Goal: Check status: Check status

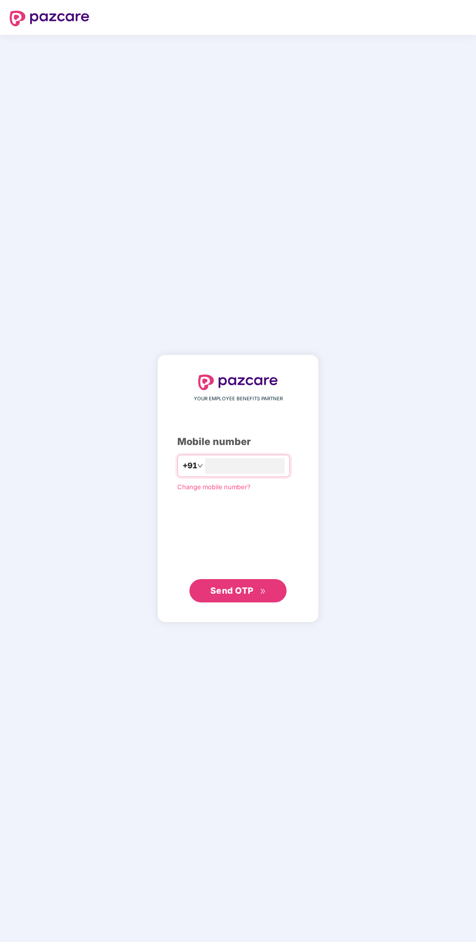
click at [284, 474] on input "number" at bounding box center [245, 466] width 80 height 16
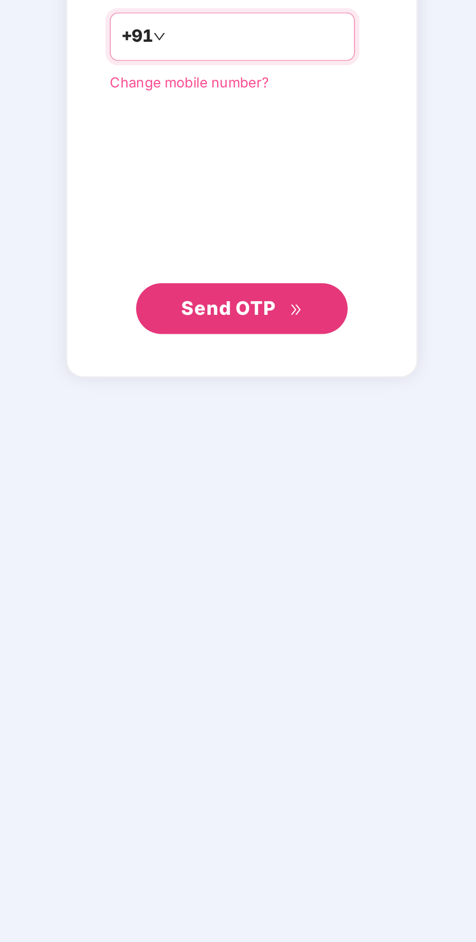
type input "**********"
click at [261, 623] on div "**********" at bounding box center [237, 489] width 161 height 268
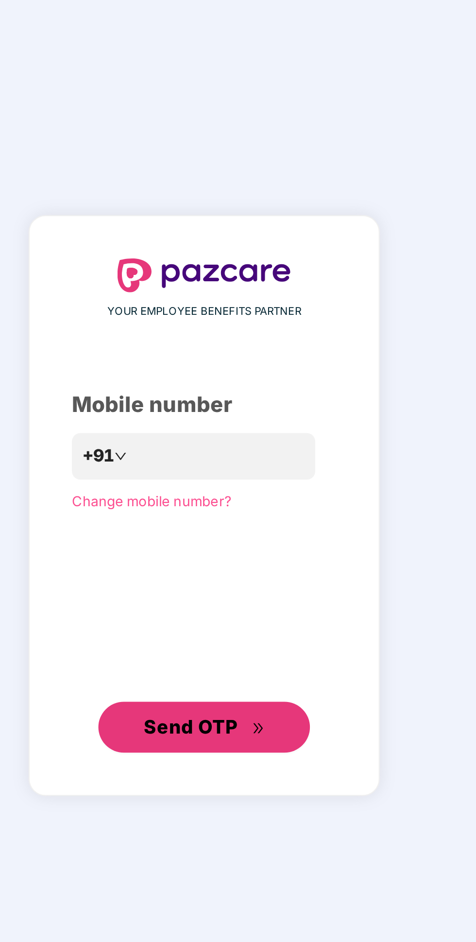
click at [246, 595] on span "Send OTP" at bounding box center [231, 590] width 43 height 10
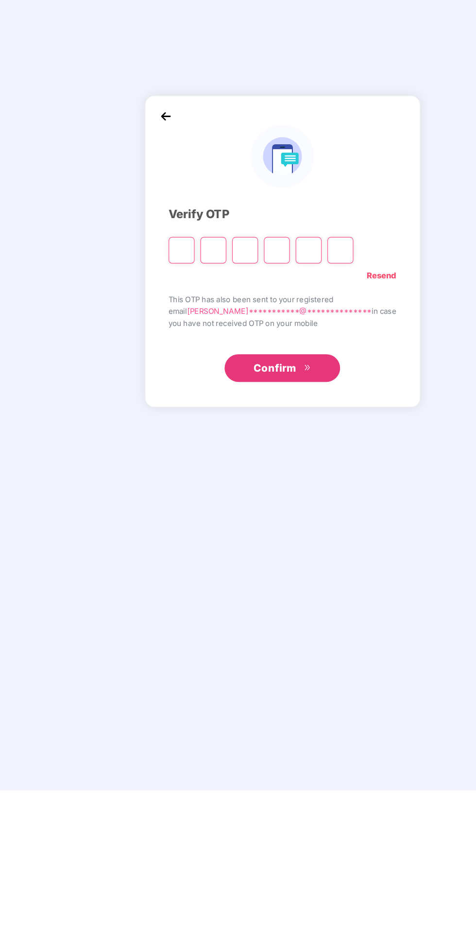
type input "*"
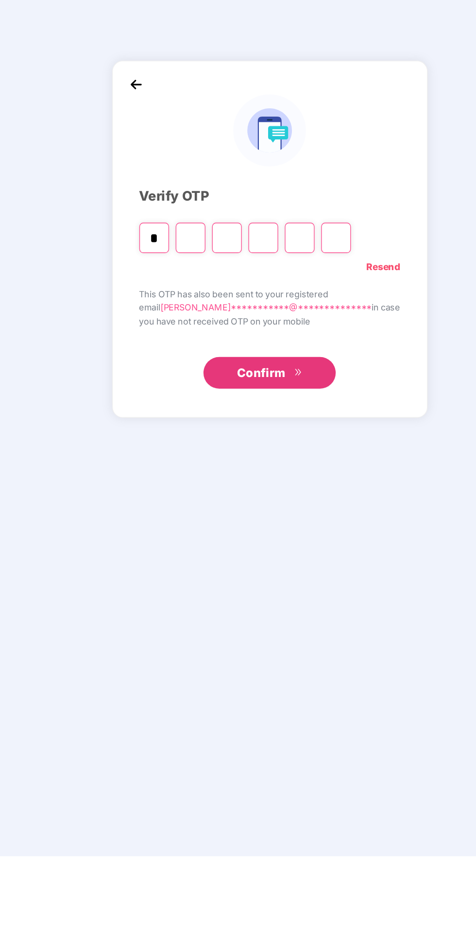
type input "*"
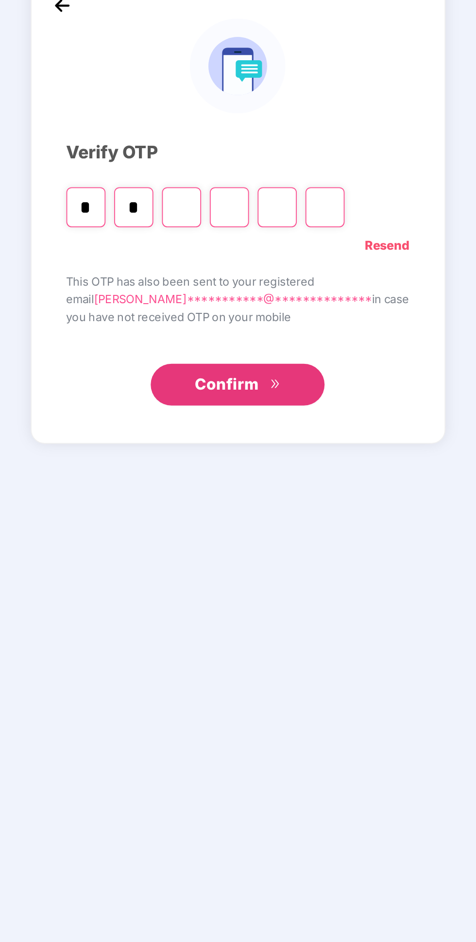
type input "*"
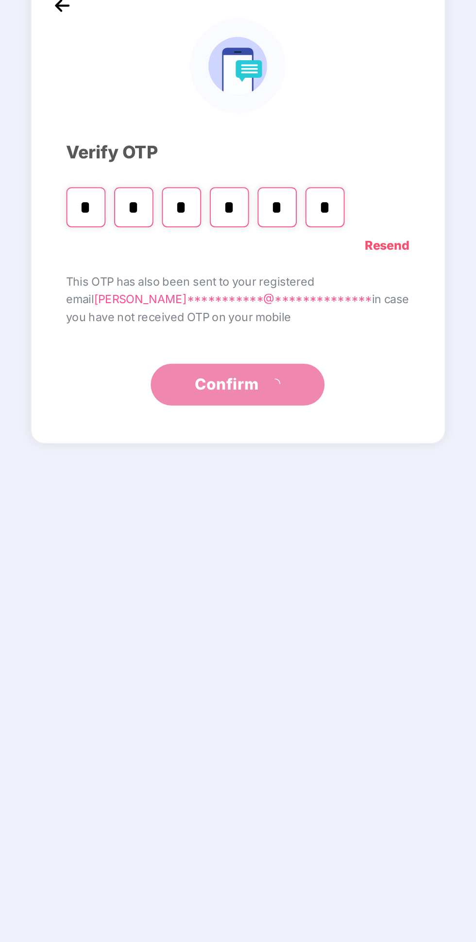
type input "*"
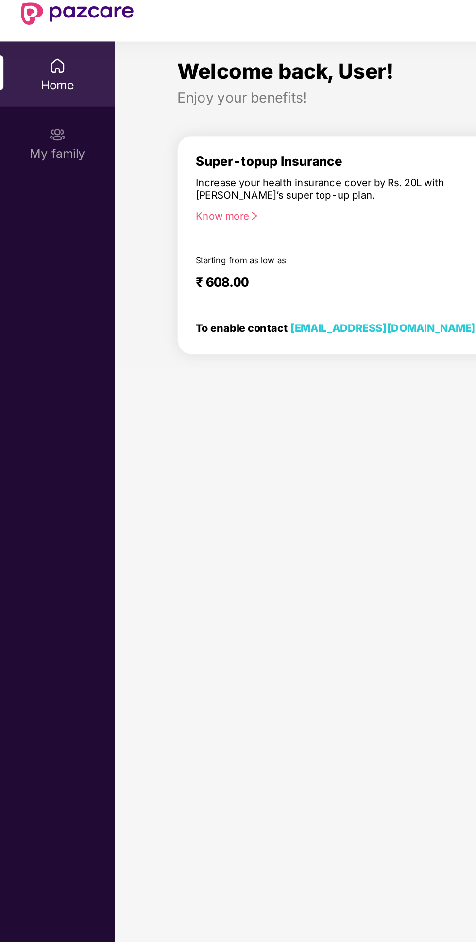
click at [34, 112] on div "My family" at bounding box center [32, 117] width 64 height 10
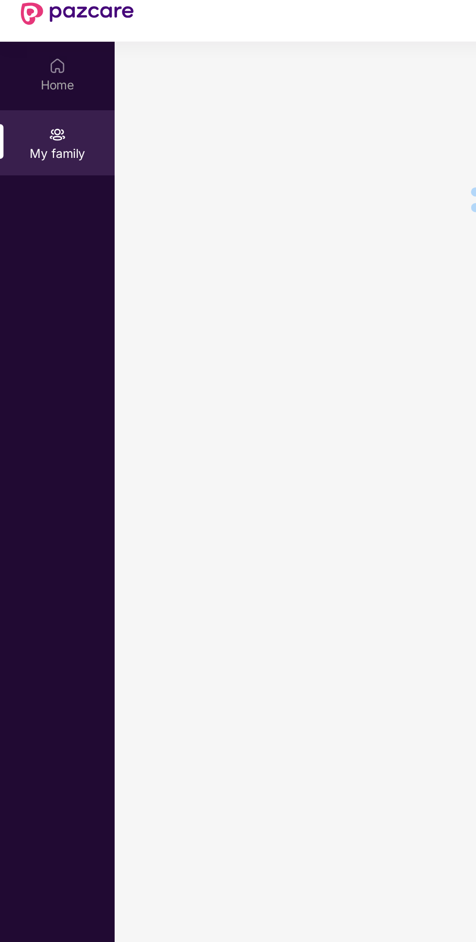
click at [36, 76] on div "Home" at bounding box center [32, 79] width 64 height 10
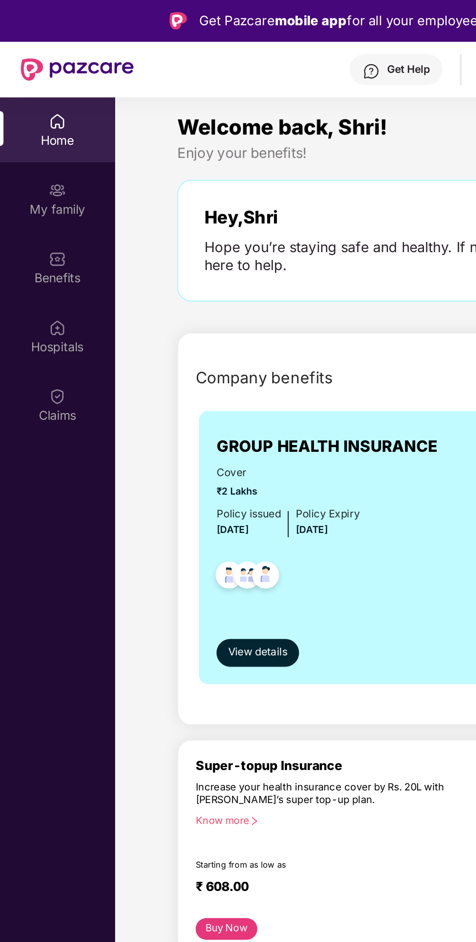
click at [23, 221] on div "Claims" at bounding box center [32, 226] width 64 height 36
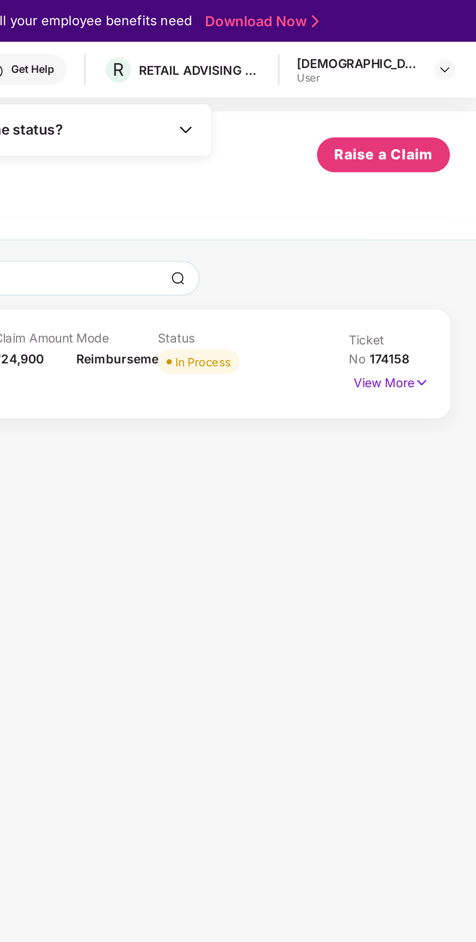
click at [431, 214] on p "View More" at bounding box center [429, 212] width 42 height 13
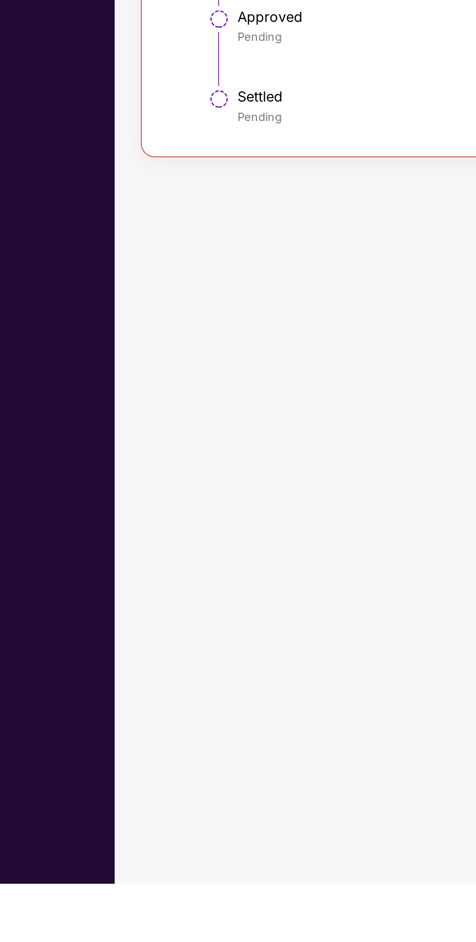
scroll to position [54, 0]
